Goal: Check status: Check status

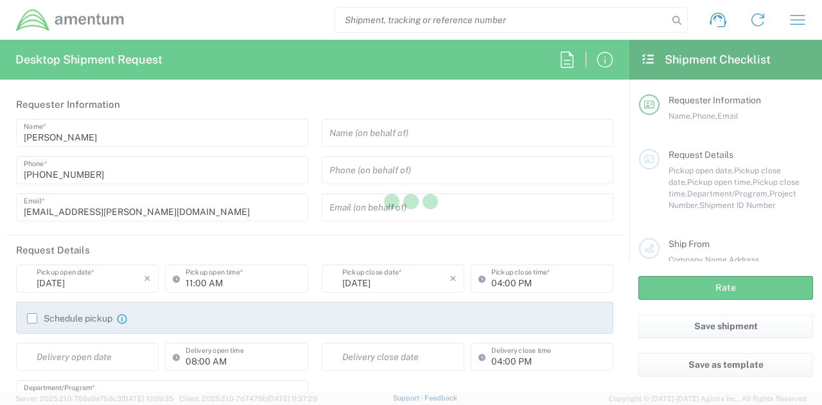
type input "[GEOGRAPHIC_DATA]"
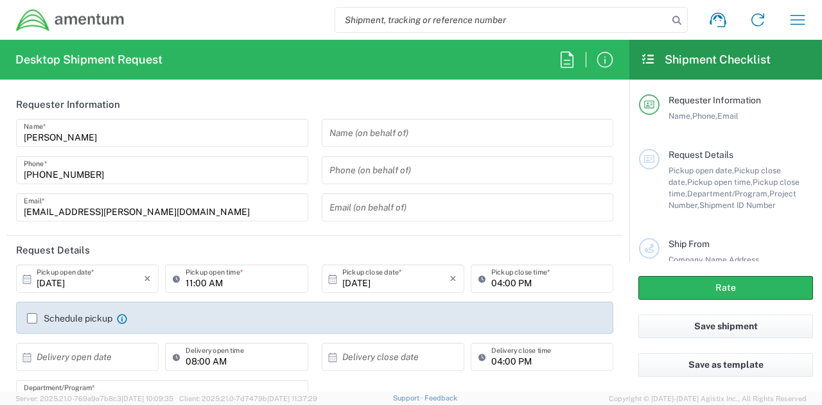
type input "[GEOGRAPHIC_DATA]"
type input "[DOMAIN_NAME]"
click at [790, 22] on icon "button" at bounding box center [798, 20] width 21 height 21
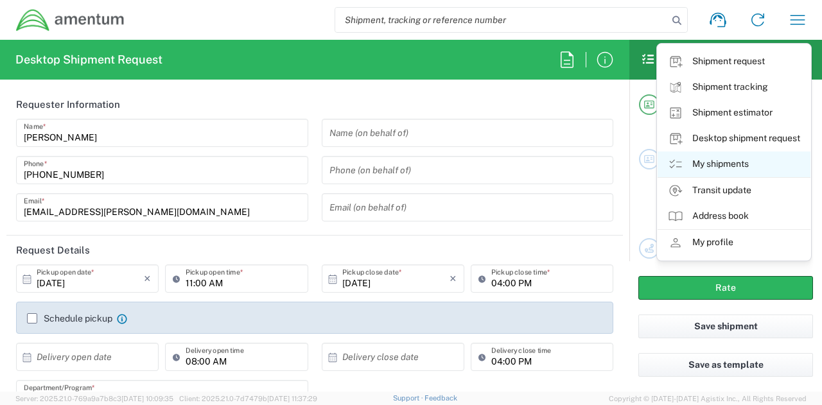
click at [730, 163] on link "My shipments" at bounding box center [734, 165] width 153 height 26
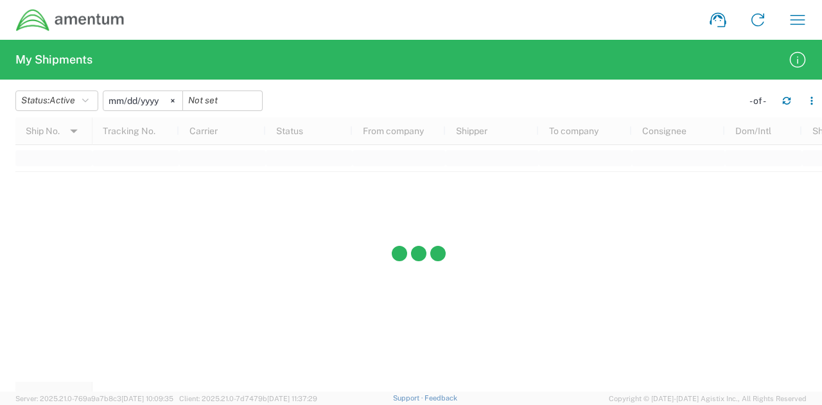
click at [145, 99] on input "[DATE]" at bounding box center [142, 100] width 79 height 19
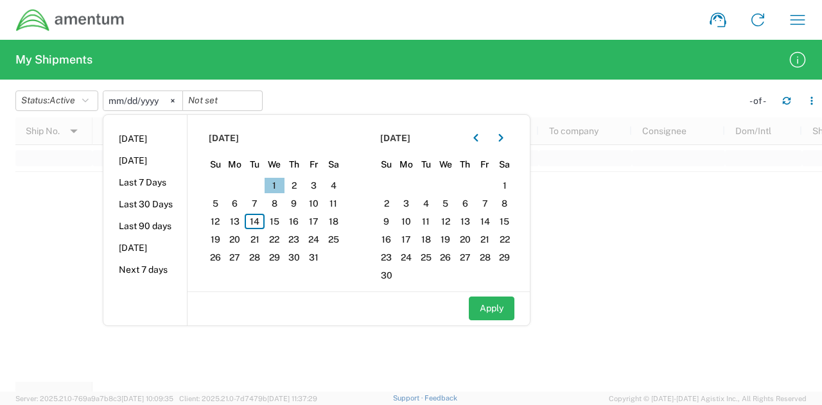
click at [275, 183] on span "1" at bounding box center [275, 185] width 20 height 15
click at [487, 300] on button "Apply" at bounding box center [492, 309] width 46 height 24
type input "[DATE]"
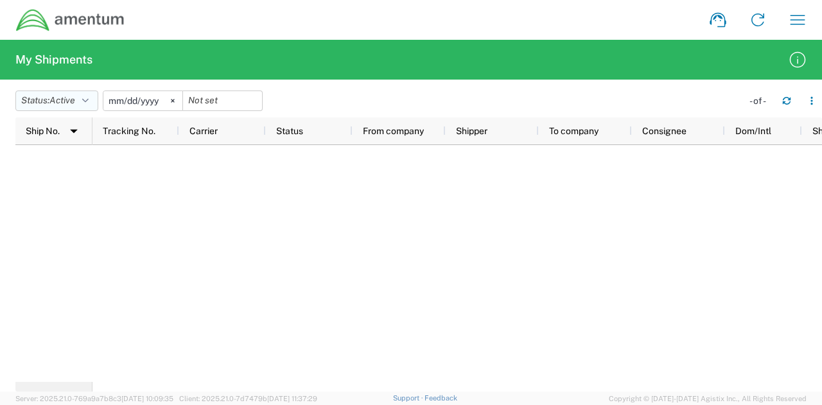
click at [72, 99] on span "Active" at bounding box center [62, 100] width 26 height 10
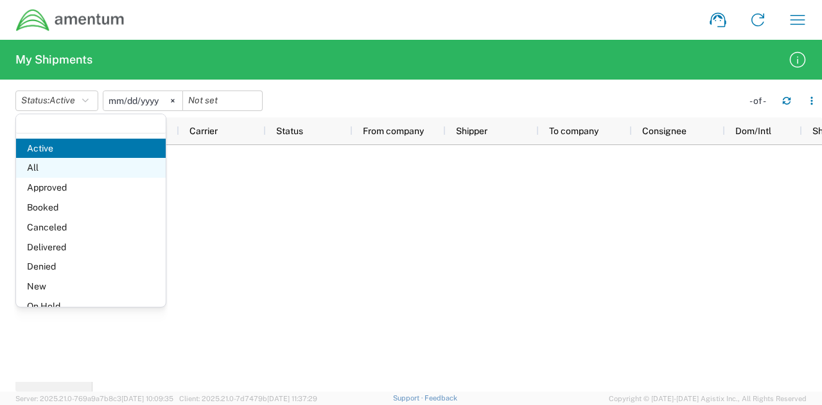
click at [76, 163] on span "All" at bounding box center [91, 168] width 150 height 20
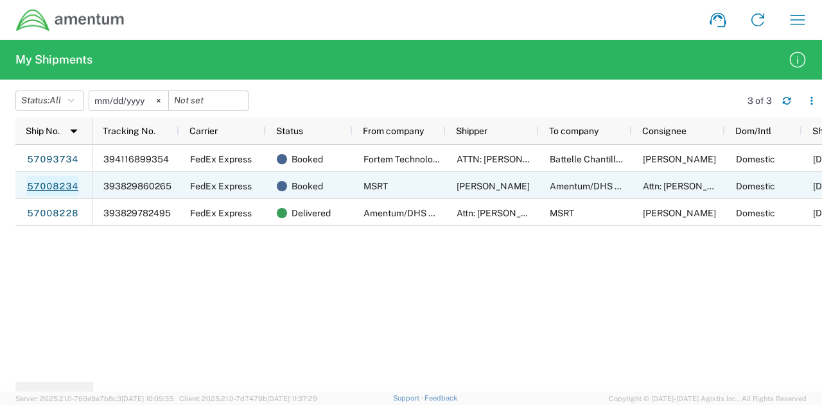
click at [60, 184] on link "57008234" at bounding box center [52, 186] width 53 height 21
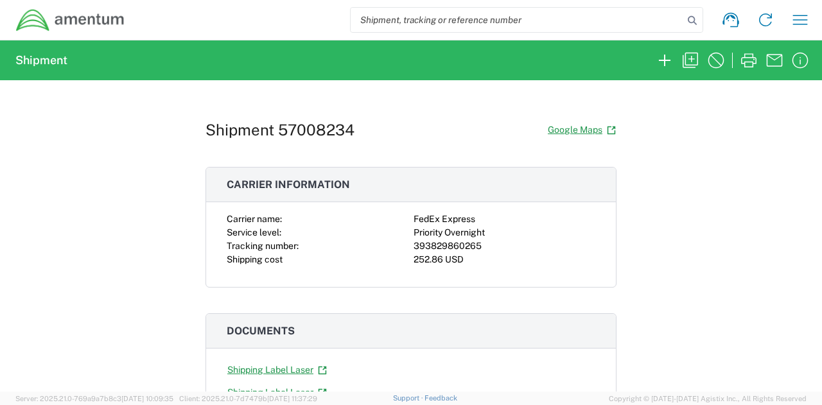
click at [453, 248] on div "393829860265" at bounding box center [505, 246] width 182 height 13
copy div "393829860265"
click at [511, 209] on agx-collapsable-panel "Carrier information Carrier name: FedEx Express Service level: Priority Overnig…" at bounding box center [411, 227] width 411 height 121
